Goal: Transaction & Acquisition: Download file/media

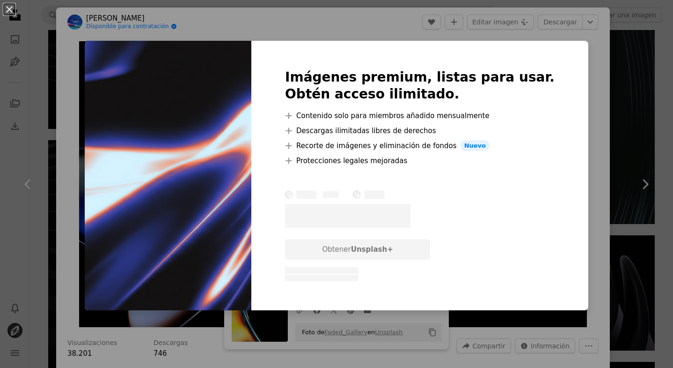
scroll to position [3616, 0]
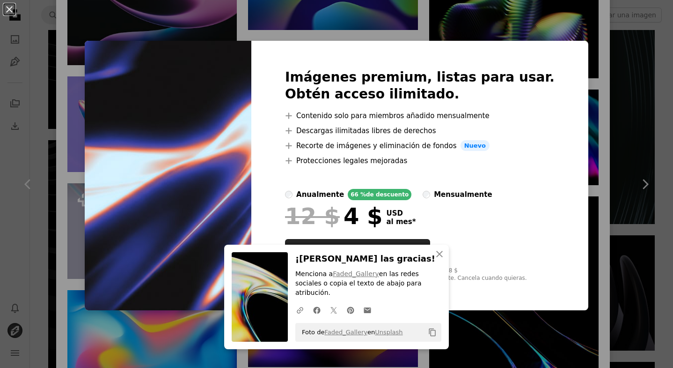
click at [582, 162] on div "An X shape Imágenes premium, listas para usar. Obtén acceso ilimitado. A plus s…" at bounding box center [336, 184] width 673 height 368
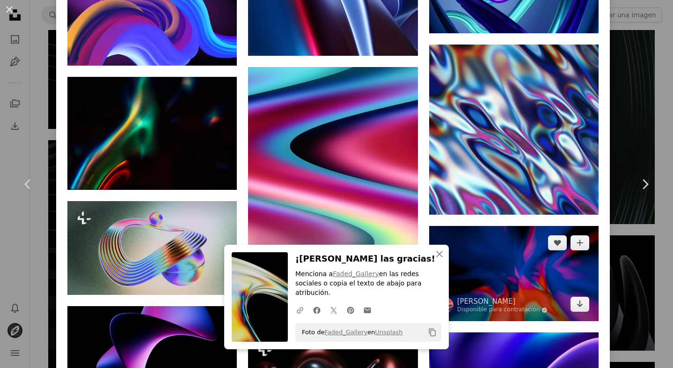
scroll to position [4552, 0]
